Goal: Task Accomplishment & Management: Manage account settings

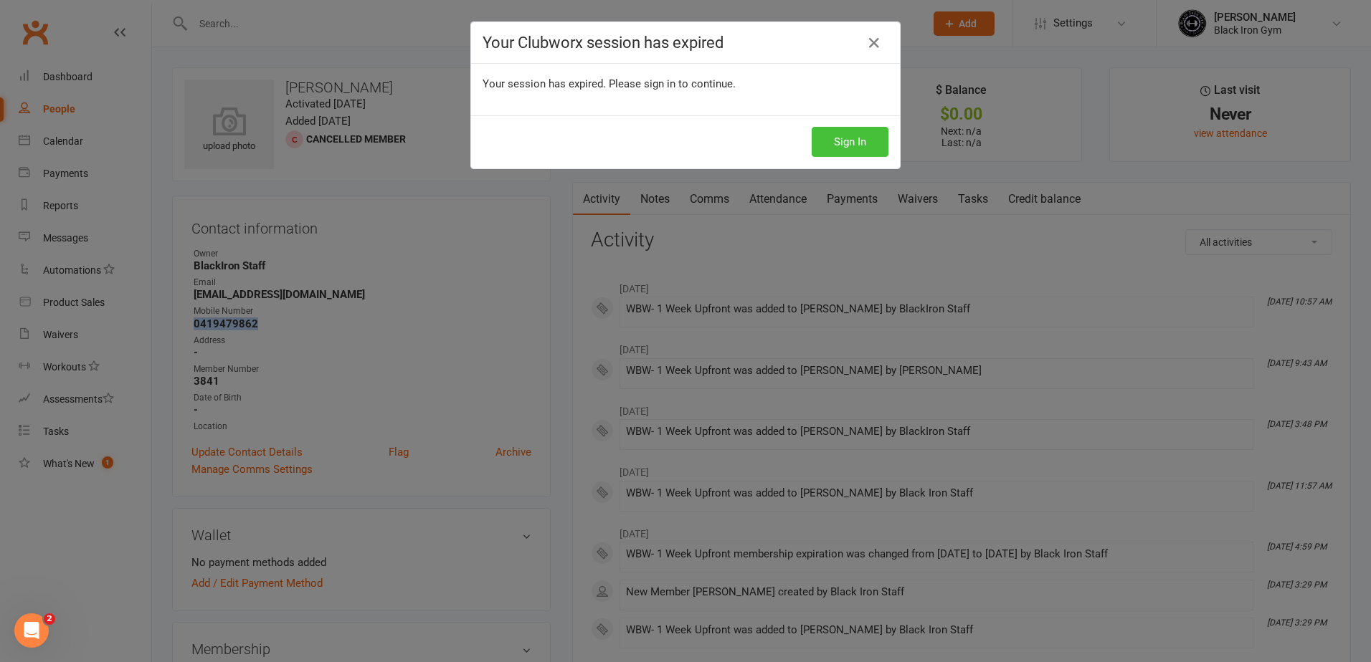
click at [839, 143] on button "Sign In" at bounding box center [849, 142] width 77 height 30
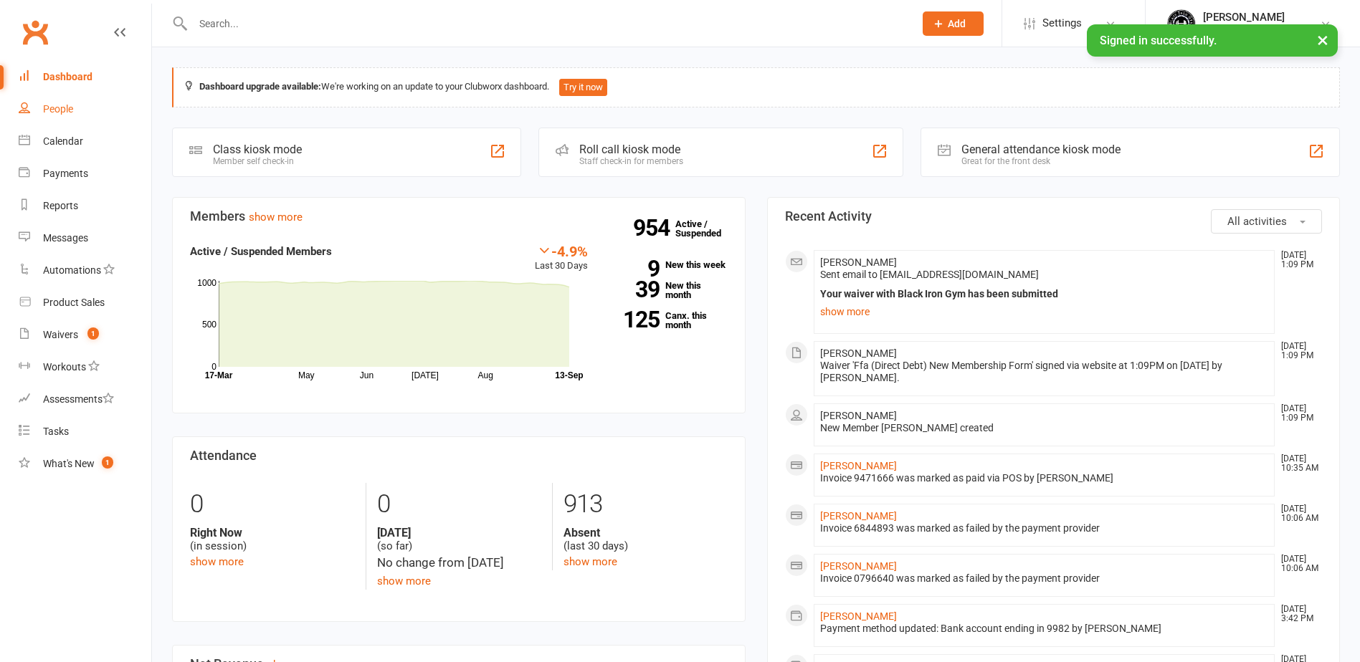
drag, startPoint x: 0, startPoint y: 0, endPoint x: 75, endPoint y: 115, distance: 136.8
click at [75, 115] on link "People" at bounding box center [85, 109] width 133 height 32
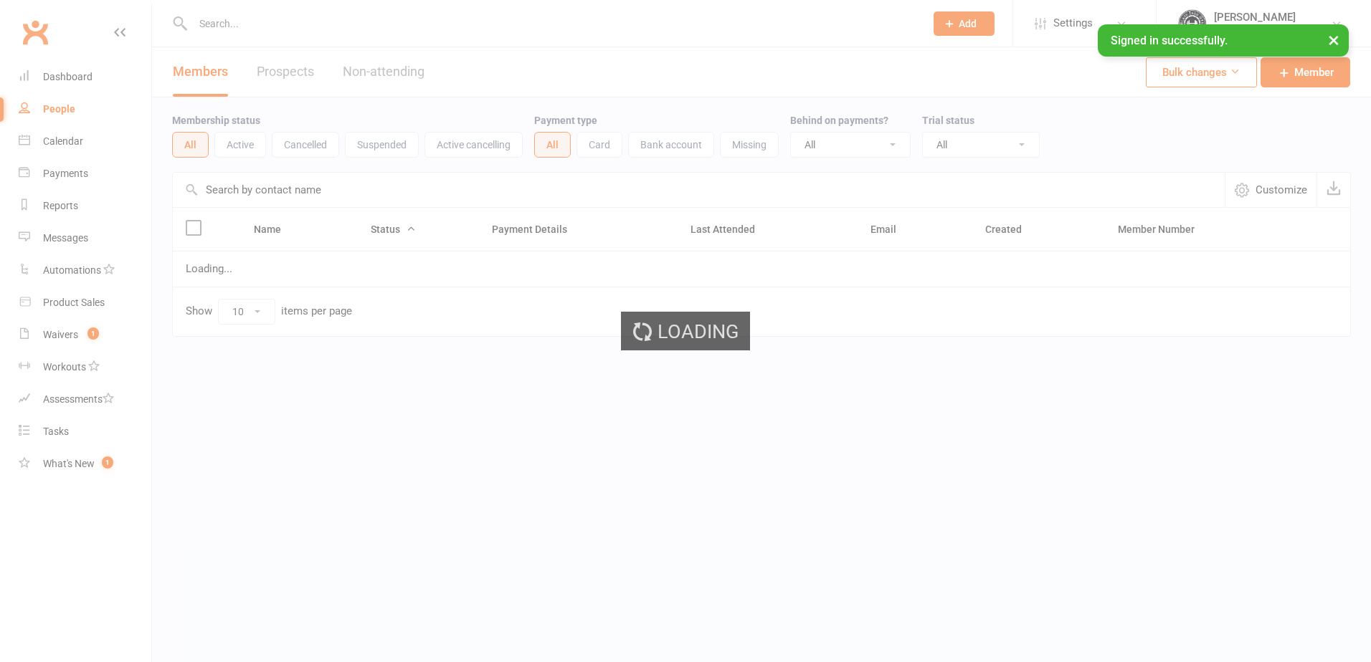
click at [246, 24] on input "text" at bounding box center [552, 24] width 726 height 20
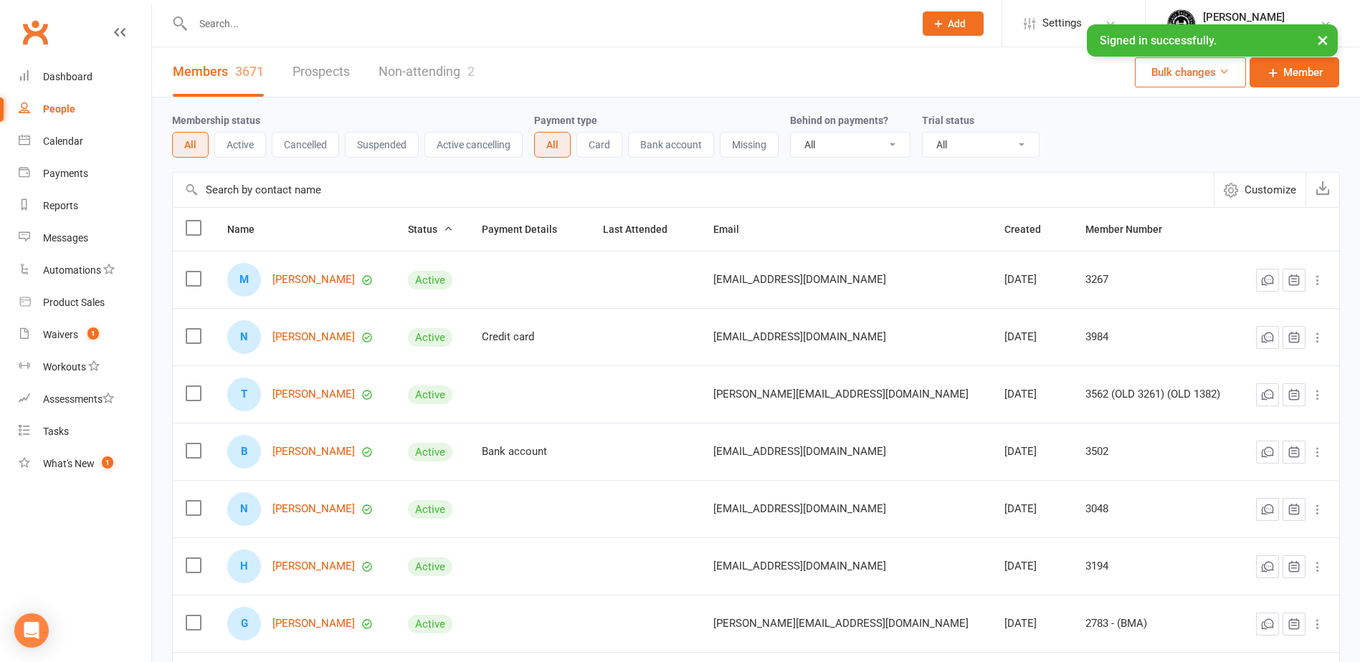
click at [246, 24] on input "text" at bounding box center [546, 24] width 715 height 20
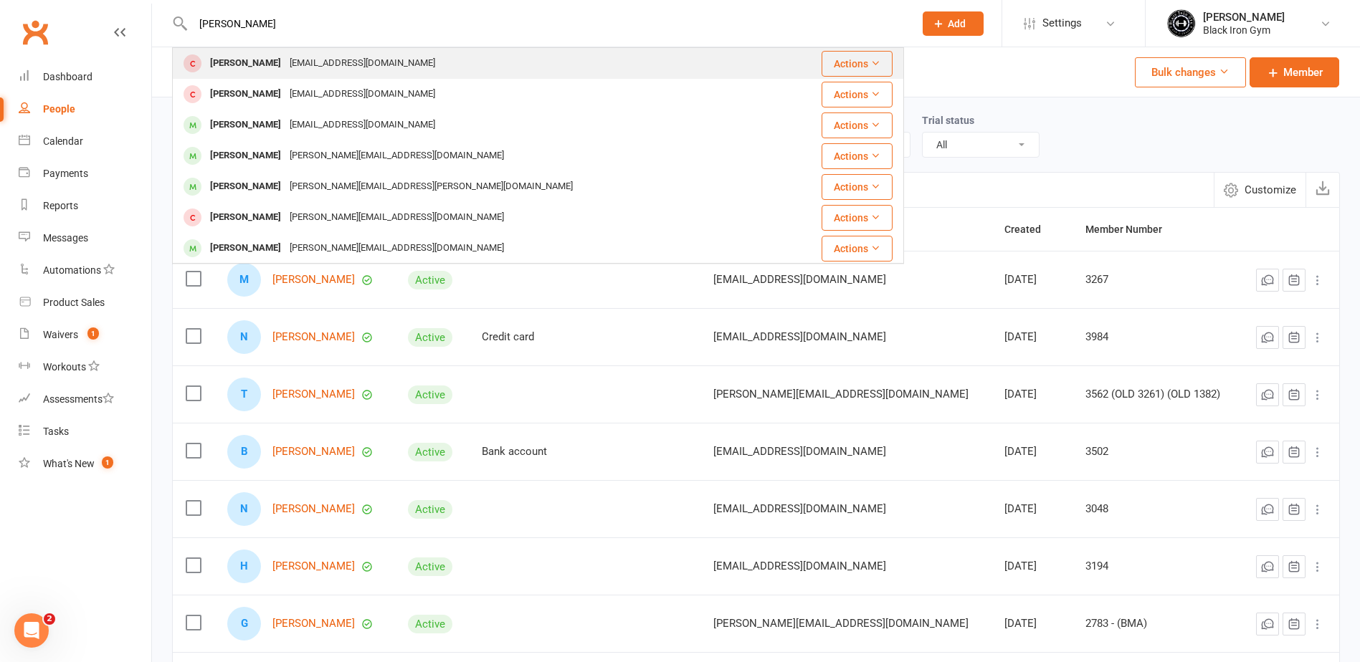
type input "aroha wilson"
click at [287, 70] on div "Arohawilson04@gmail.com" at bounding box center [362, 63] width 154 height 21
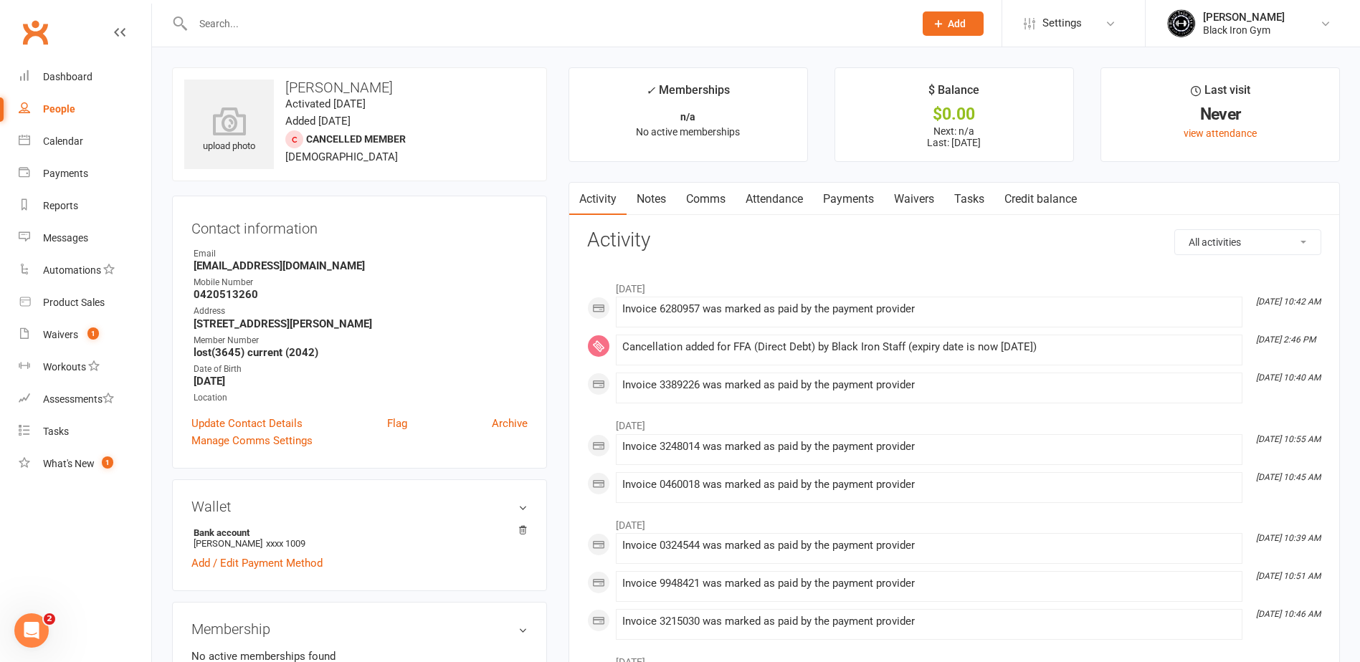
click at [249, 26] on input "text" at bounding box center [546, 24] width 715 height 20
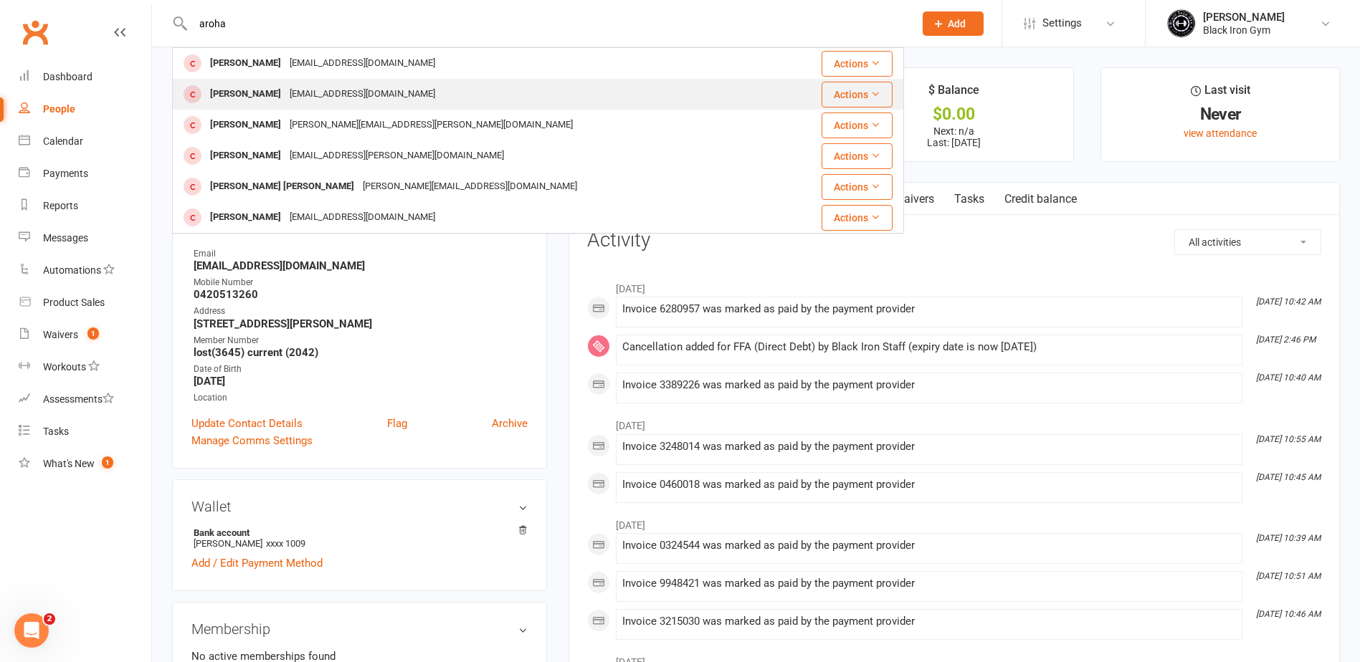
type input "aroha"
click at [382, 94] on div "Arohawilson04@gmail.com" at bounding box center [362, 94] width 154 height 21
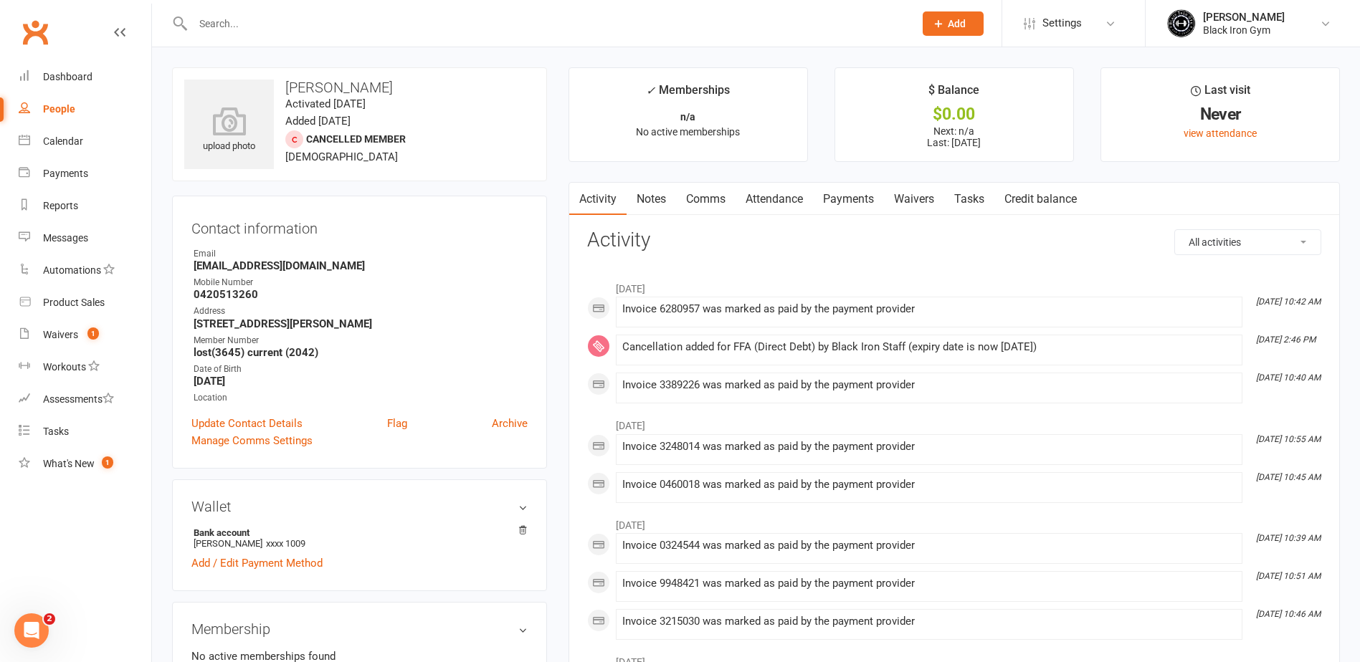
click at [263, 14] on input "text" at bounding box center [546, 24] width 715 height 20
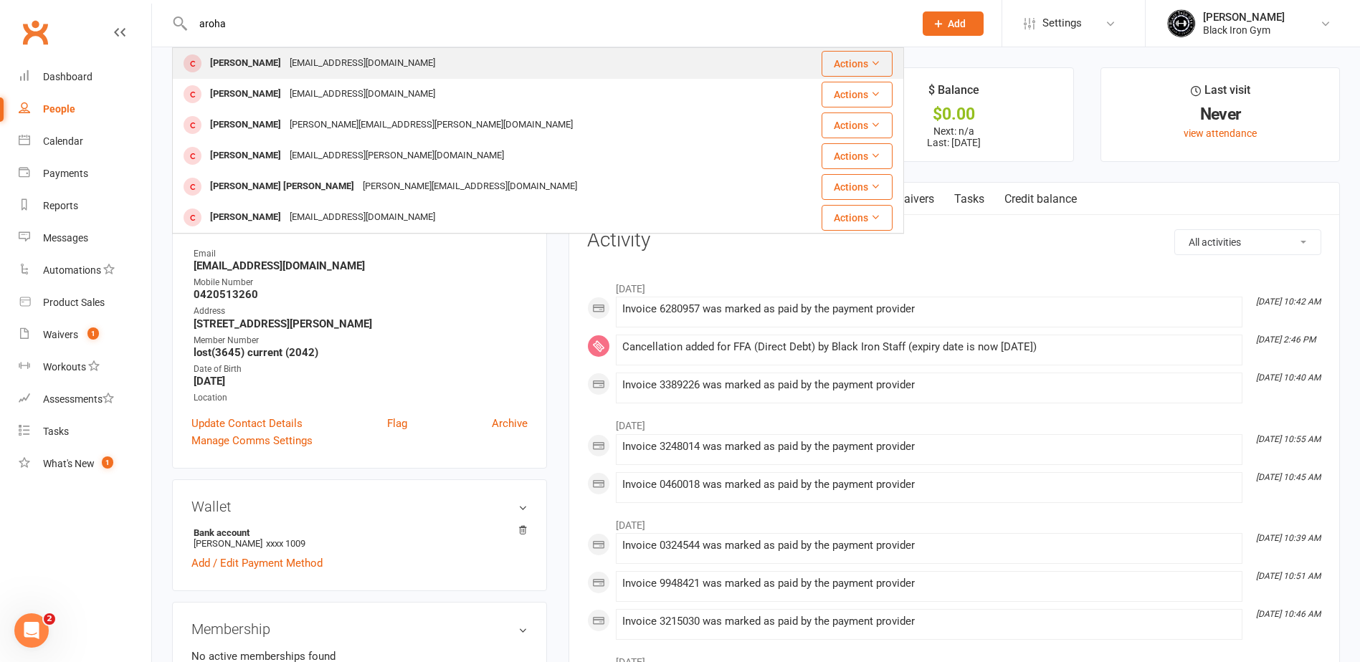
type input "aroha"
click at [318, 65] on div "Arohawilson04@gmail.com" at bounding box center [362, 63] width 154 height 21
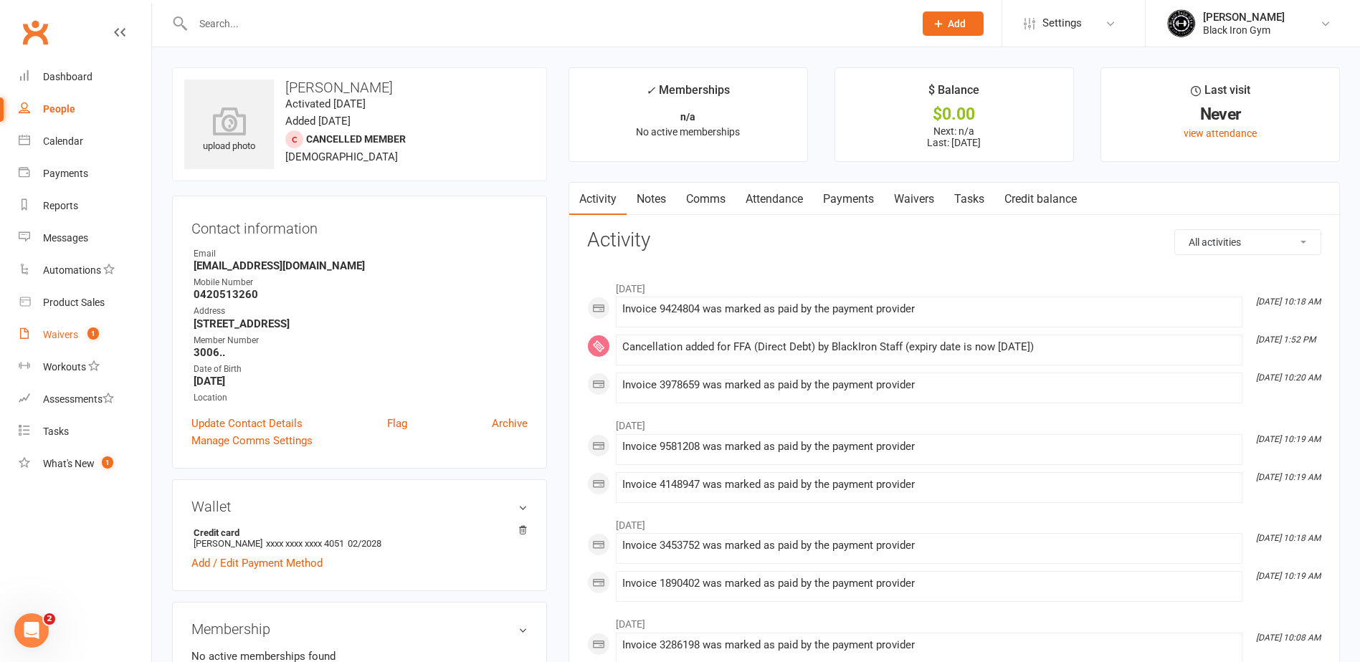
click at [70, 328] on link "Waivers 1" at bounding box center [85, 335] width 133 height 32
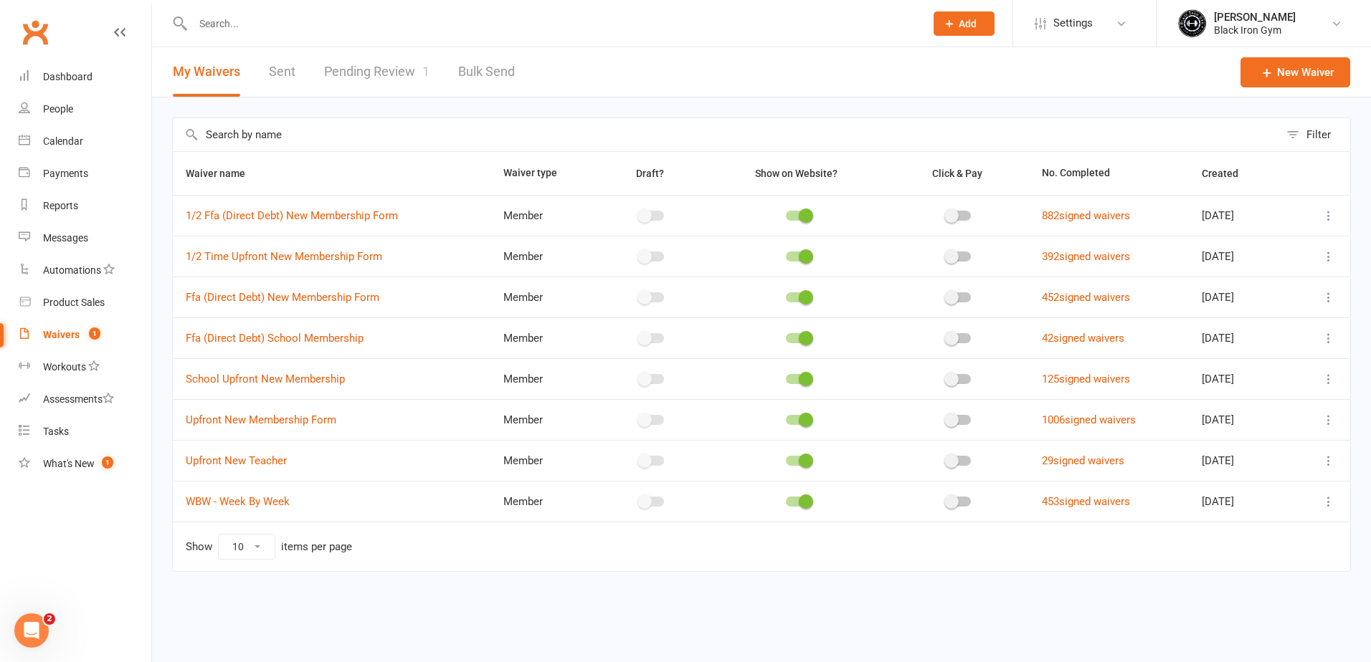
click at [348, 71] on link "Pending Review 1" at bounding box center [376, 71] width 105 height 49
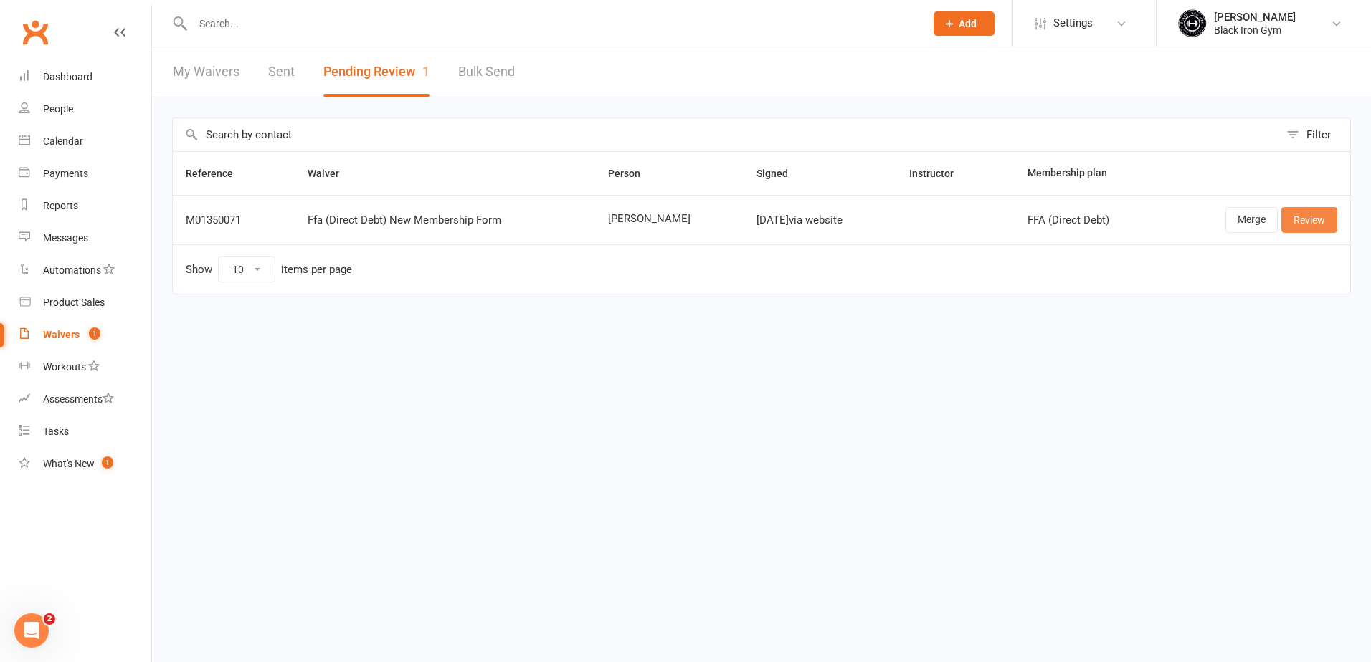
click at [1297, 222] on link "Review" at bounding box center [1309, 220] width 56 height 26
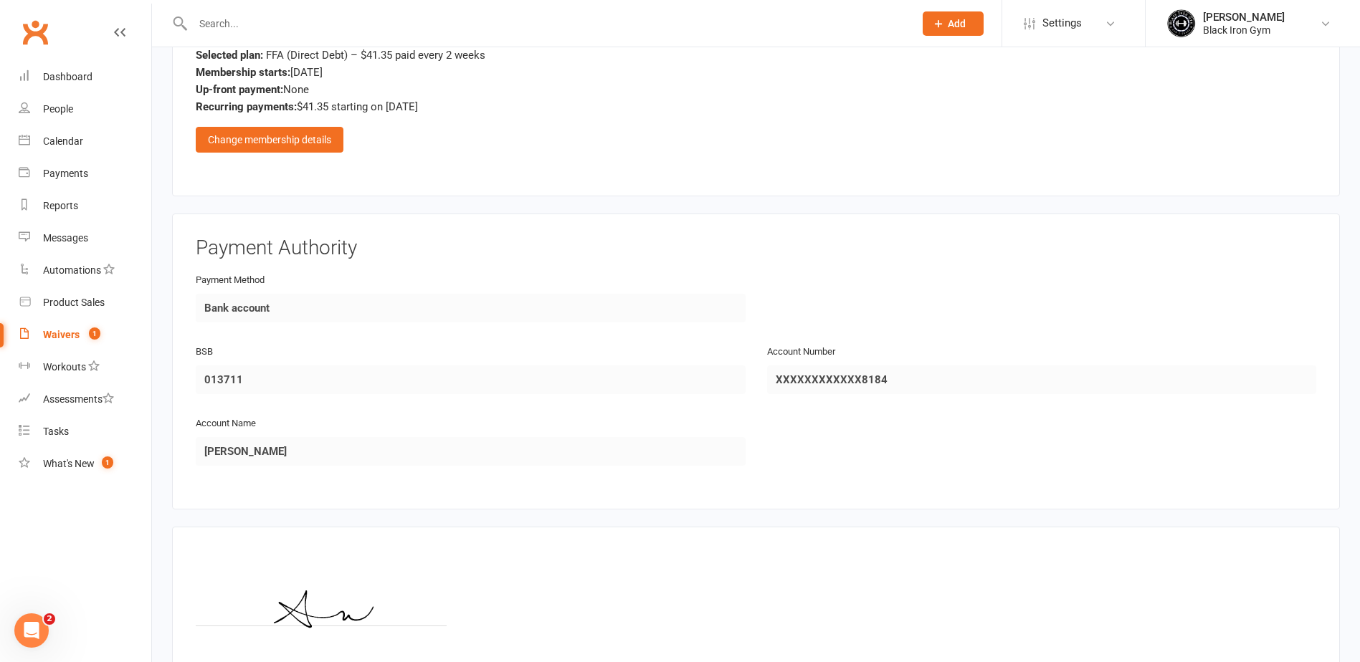
scroll to position [1912, 0]
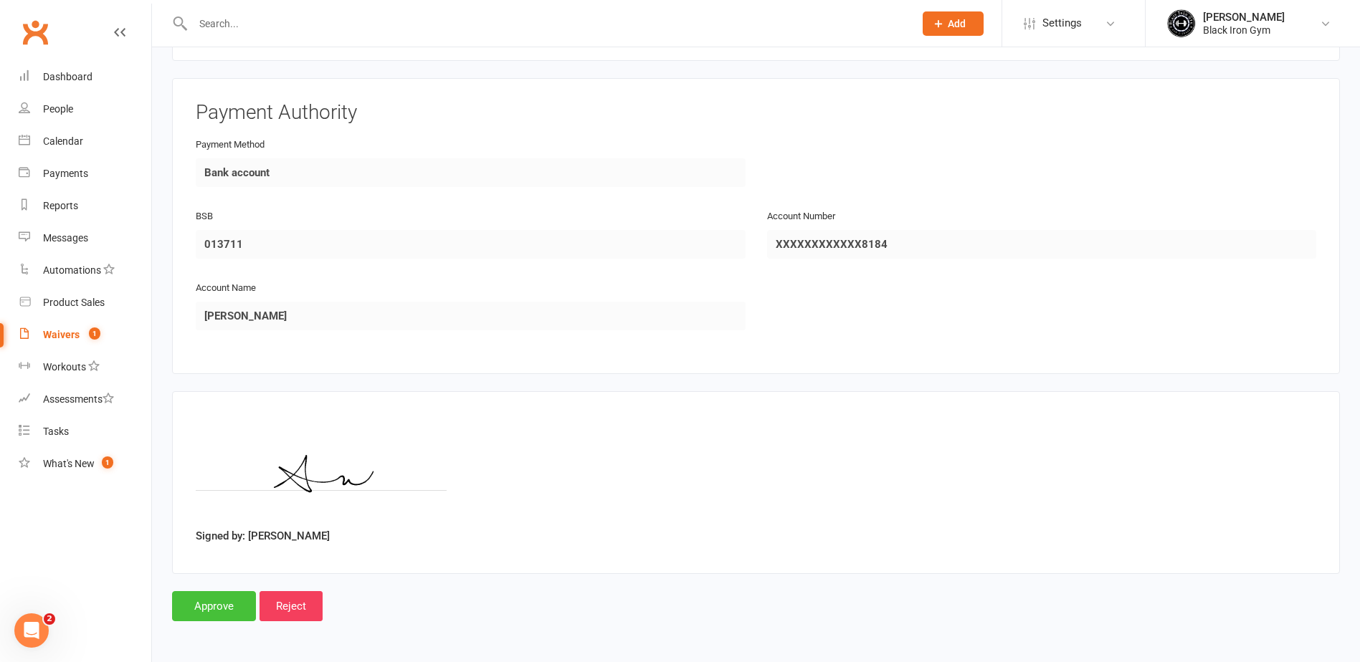
click at [219, 614] on input "Approve" at bounding box center [214, 606] width 84 height 30
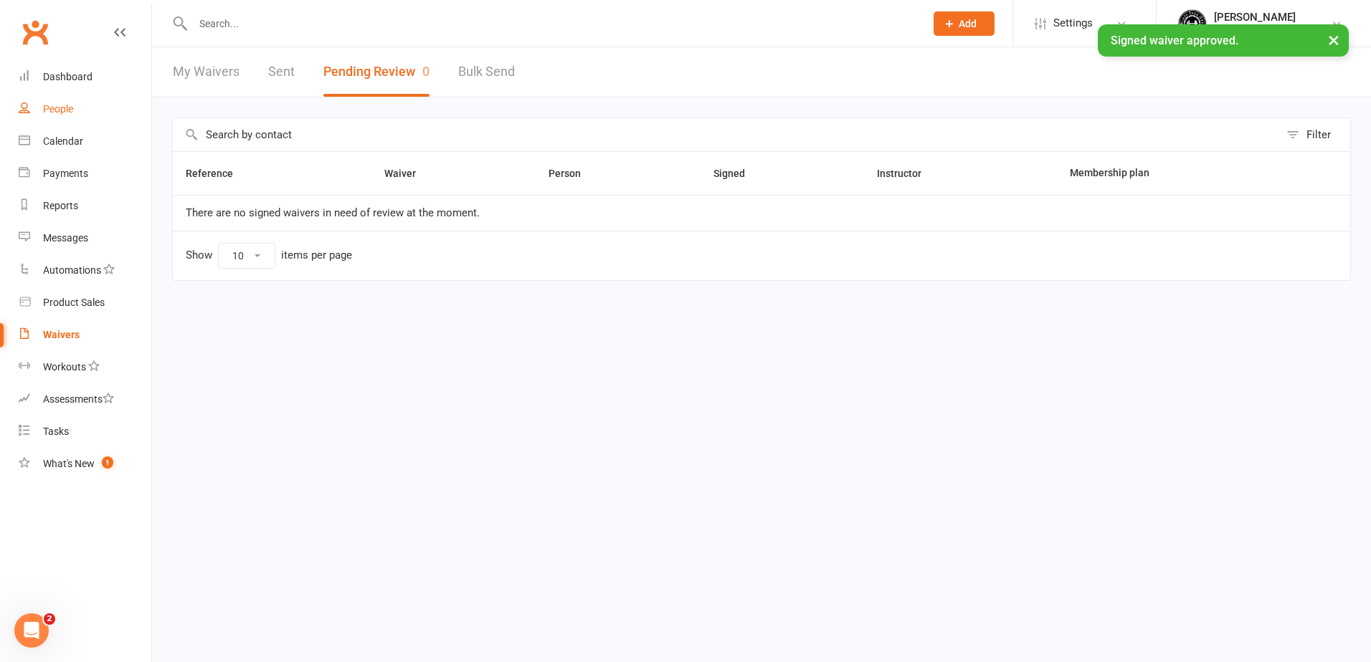
drag, startPoint x: 58, startPoint y: 113, endPoint x: 73, endPoint y: 96, distance: 22.9
click at [58, 113] on div "People" at bounding box center [58, 108] width 30 height 11
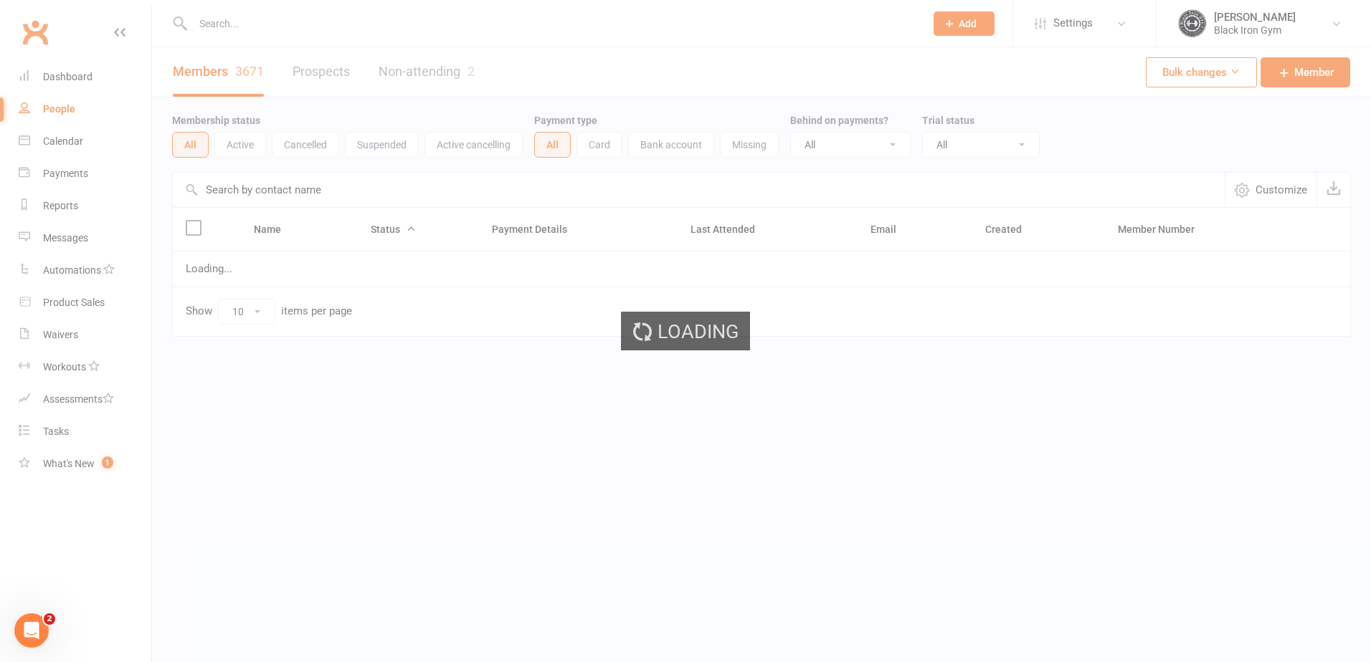
click at [222, 24] on input "text" at bounding box center [552, 24] width 726 height 20
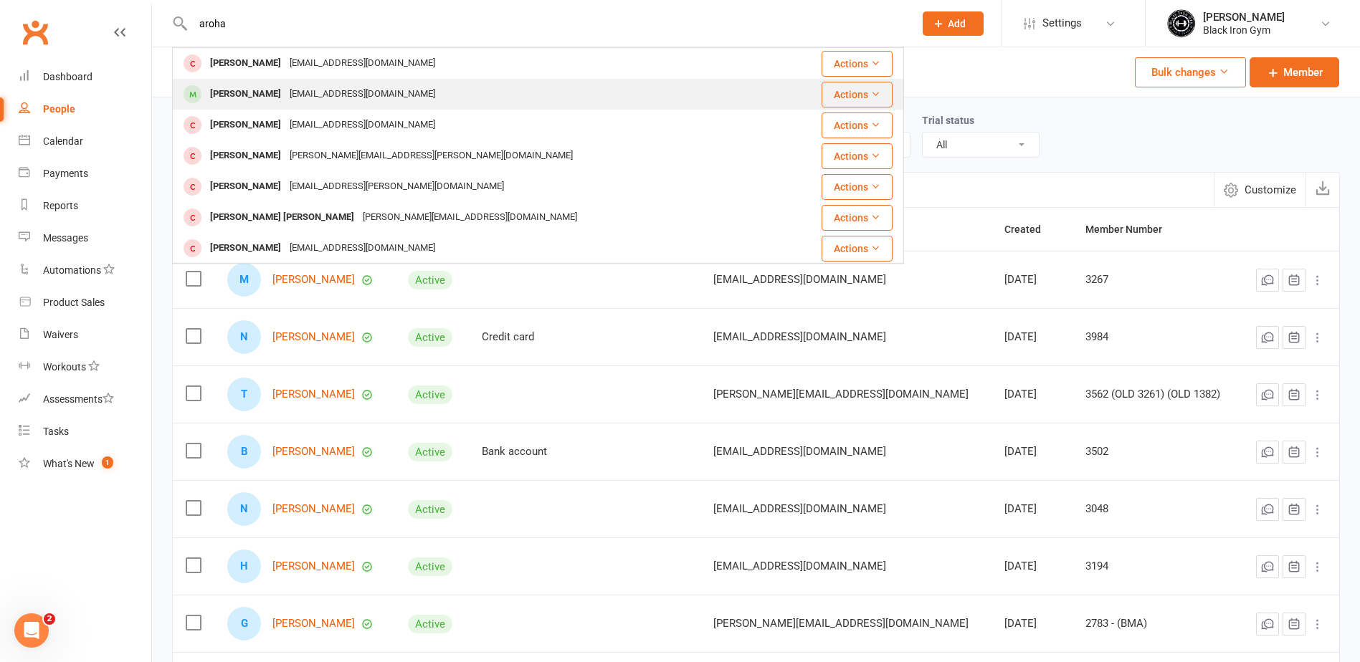
type input "aroha"
click at [259, 93] on div "Aroha Wilson" at bounding box center [246, 94] width 80 height 21
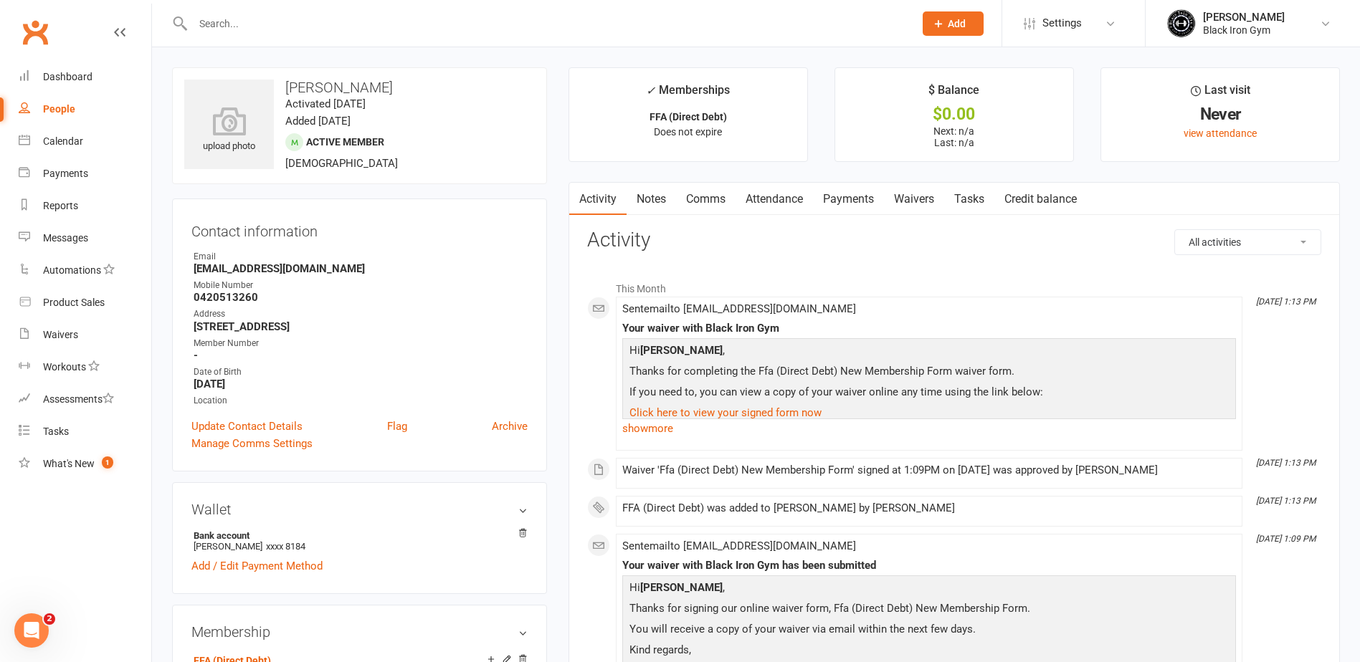
click at [852, 207] on link "Payments" at bounding box center [848, 199] width 71 height 33
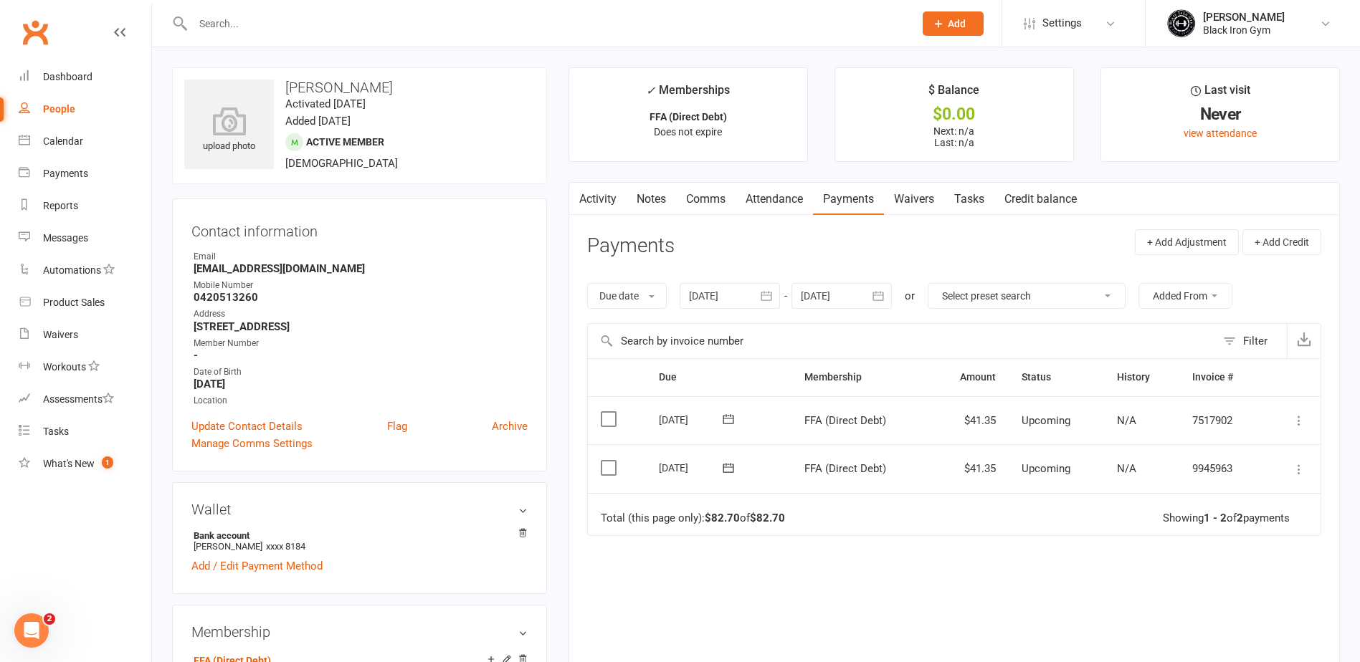
click at [727, 471] on icon at bounding box center [728, 468] width 14 height 14
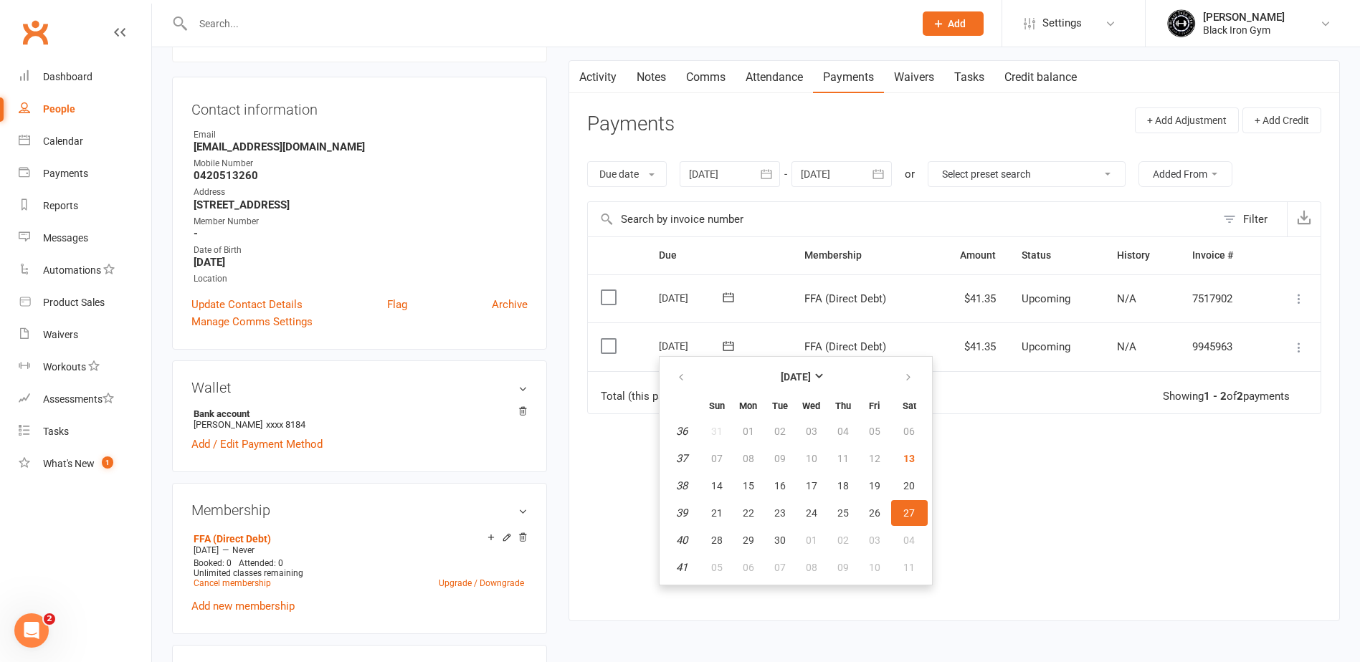
scroll to position [143, 0]
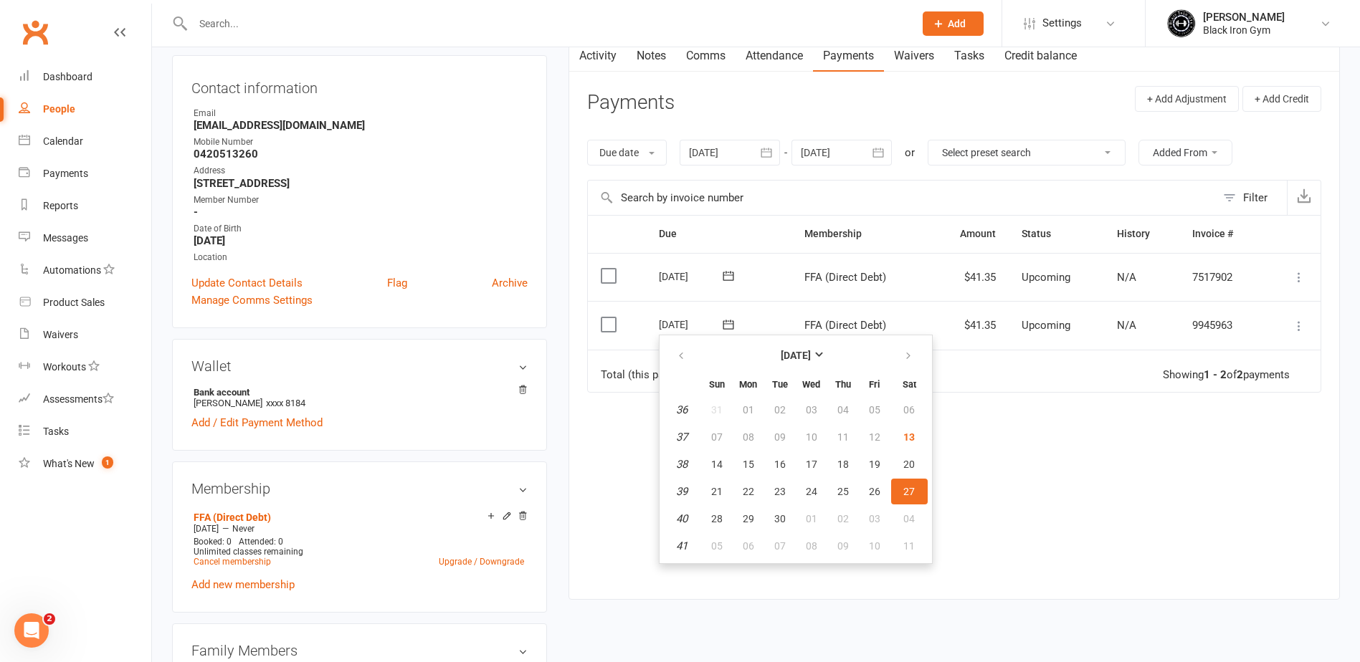
click at [1041, 114] on header "Payments + Add Adjustment + Add Credit" at bounding box center [954, 105] width 734 height 39
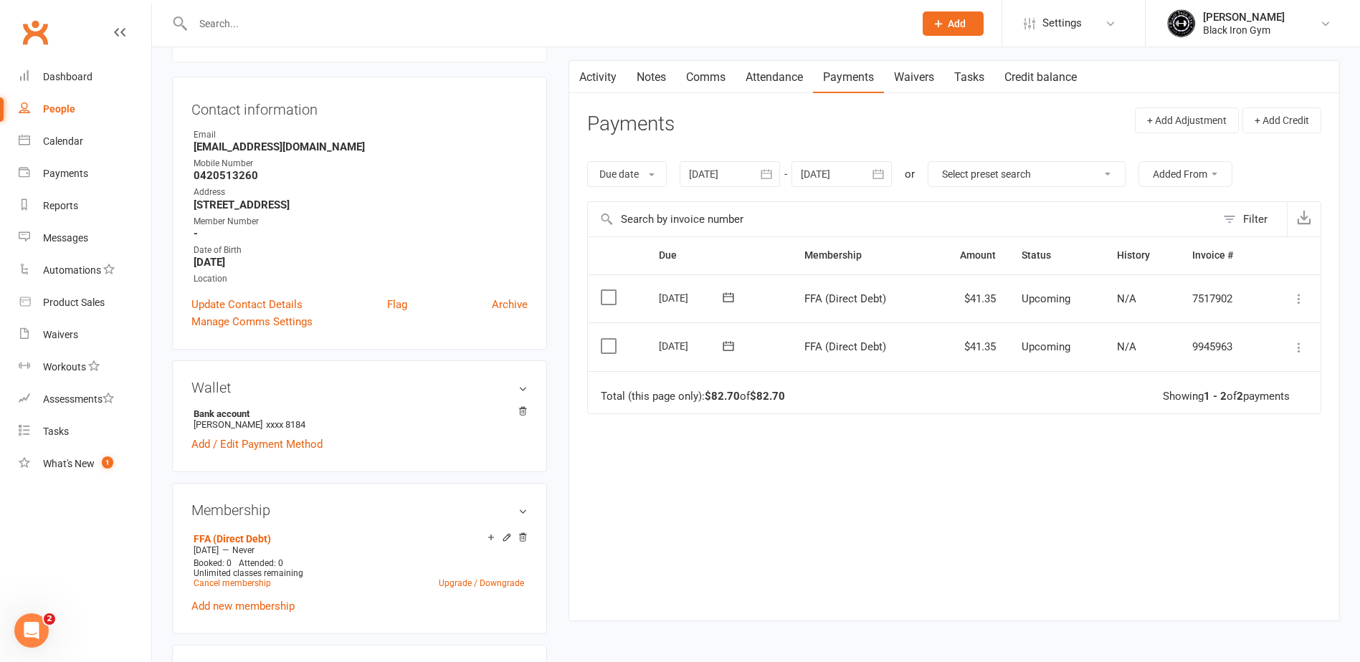
scroll to position [0, 0]
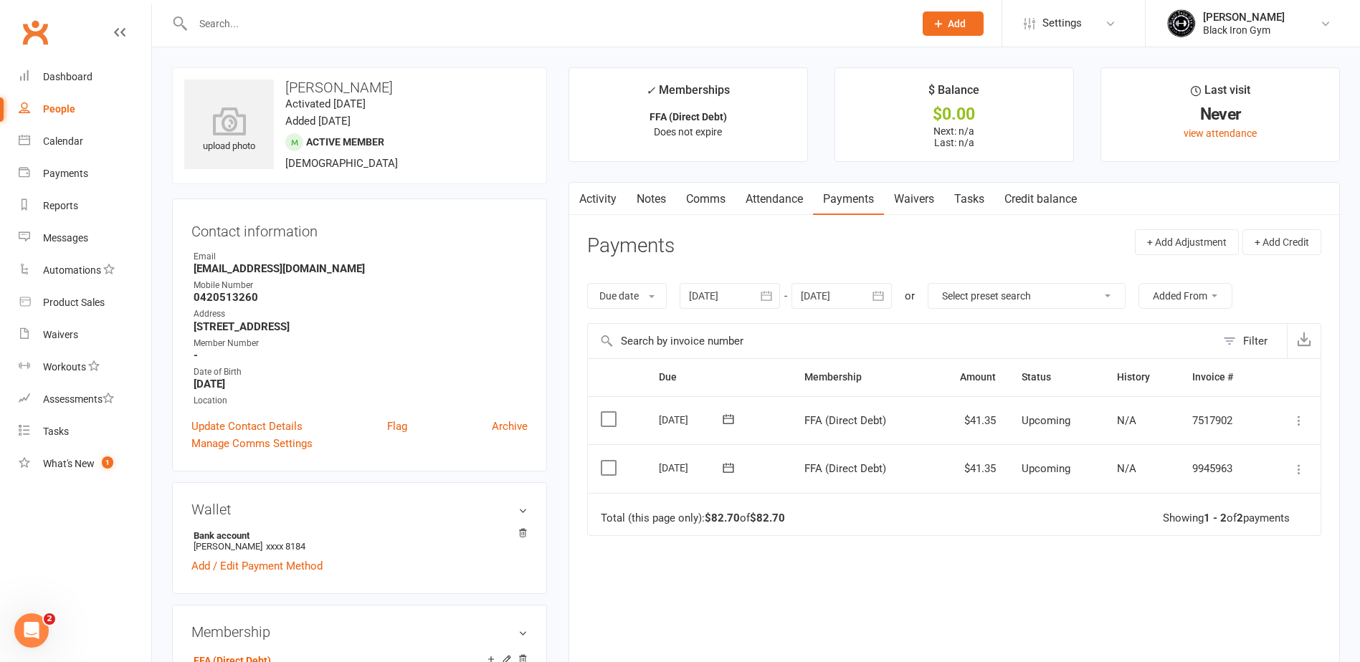
click at [621, 200] on link "Activity" at bounding box center [597, 199] width 57 height 33
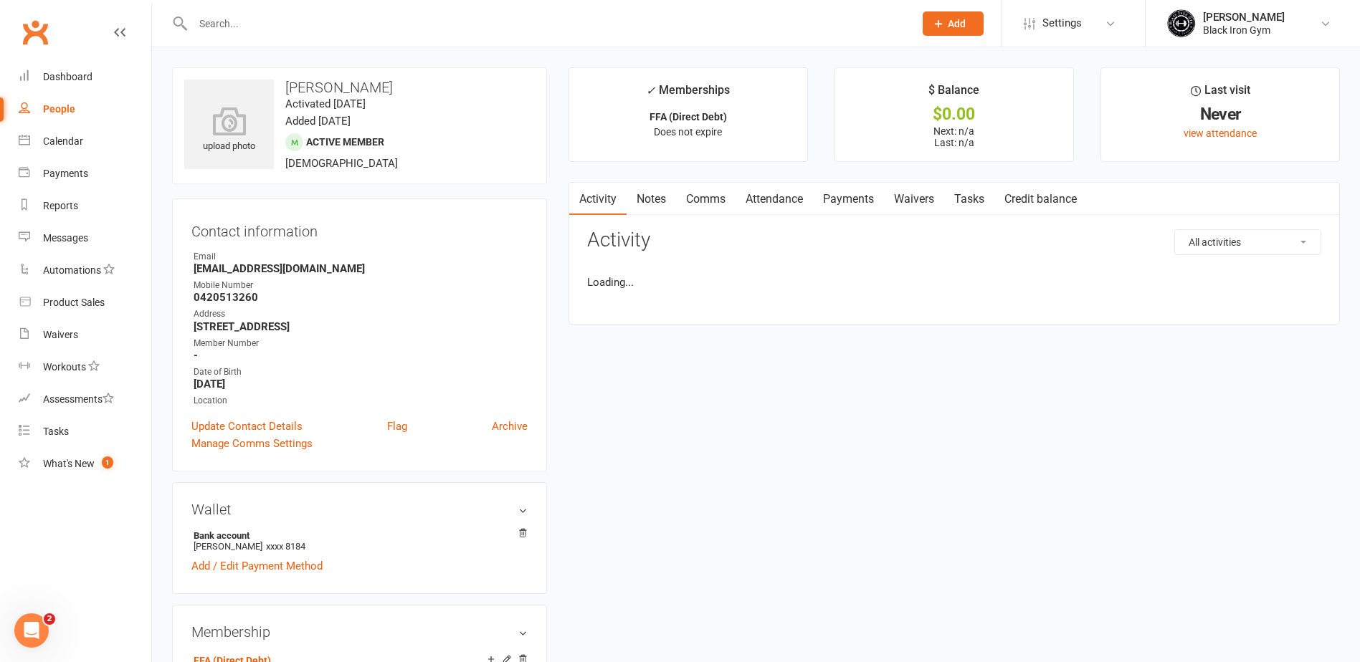
click at [667, 201] on link "Notes" at bounding box center [651, 199] width 49 height 33
click at [1247, 234] on button "+ New Note" at bounding box center [1282, 242] width 77 height 26
click at [682, 384] on textarea at bounding box center [954, 382] width 734 height 47
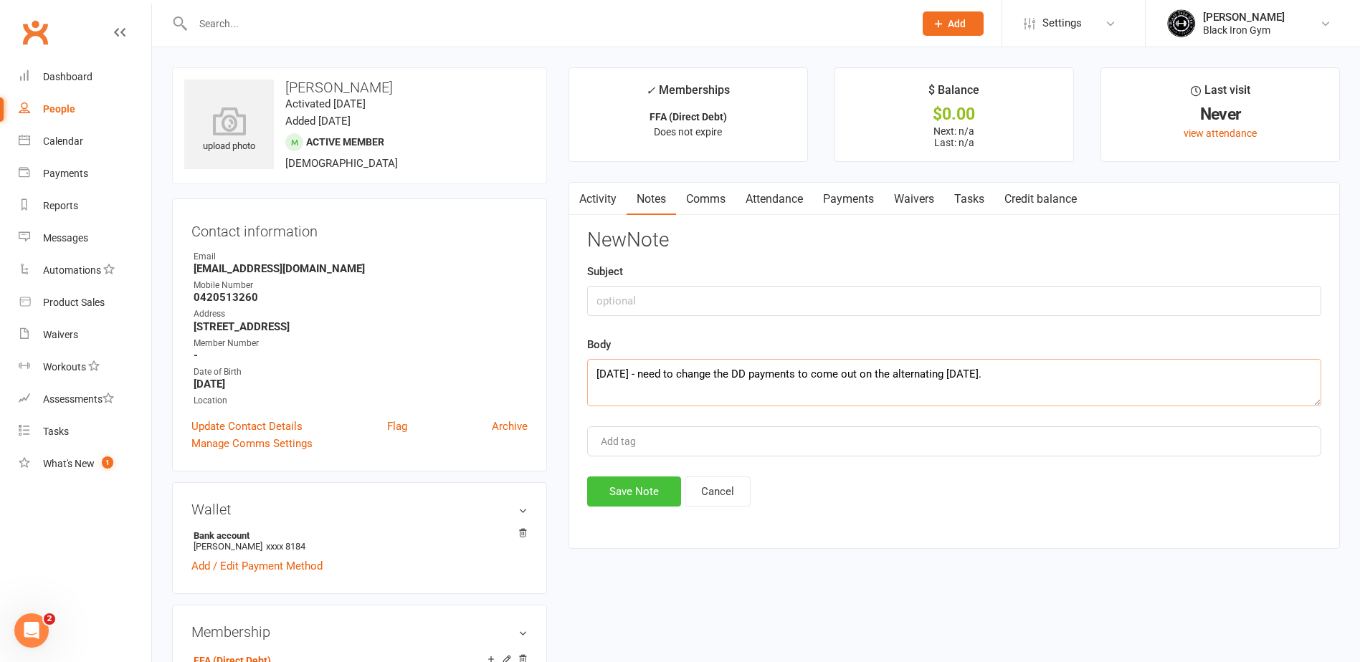
type textarea "13/09/2025 - need to change the DD payments to come out on the alternating Frid…"
click at [666, 505] on button "Save Note" at bounding box center [634, 492] width 94 height 30
